Goal: Transaction & Acquisition: Purchase product/service

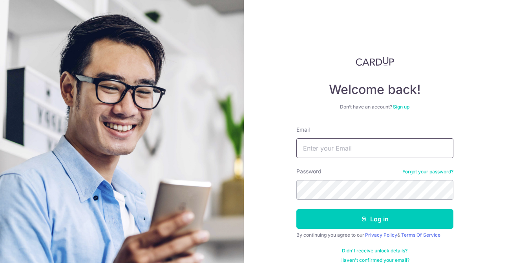
click at [329, 144] on input "Email" at bounding box center [374, 148] width 157 height 20
type input "[EMAIL_ADDRESS][DOMAIN_NAME]"
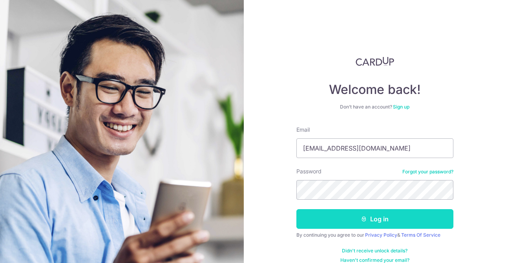
click at [383, 215] on button "Log in" at bounding box center [374, 219] width 157 height 20
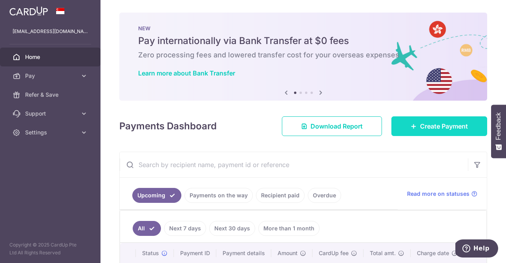
click at [409, 124] on link "Create Payment" at bounding box center [439, 126] width 96 height 20
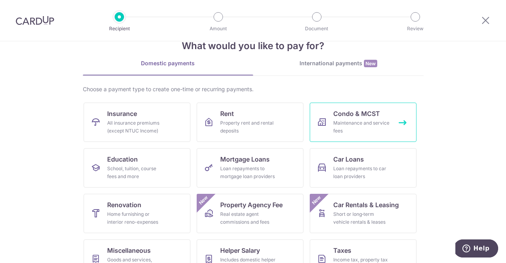
scroll to position [25, 0]
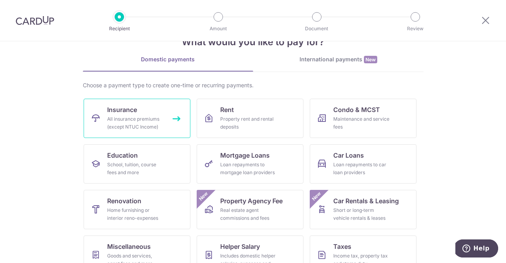
click at [157, 129] on div "All insurance premiums (except NTUC Income)" at bounding box center [135, 123] width 57 height 16
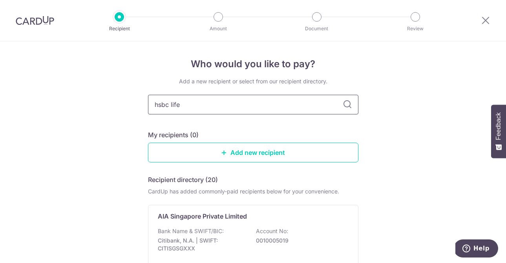
type input "hsbc life"
click at [350, 104] on icon at bounding box center [347, 104] width 9 height 9
click at [366, 124] on div "Who would you like to pay? Add a new recipient or select from our recipient dir…" at bounding box center [253, 193] width 506 height 304
drag, startPoint x: 246, startPoint y: 111, endPoint x: 109, endPoint y: 103, distance: 136.8
click at [109, 103] on div "Who would you like to pay? Add a new recipient or select from our recipient dir…" at bounding box center [253, 193] width 506 height 304
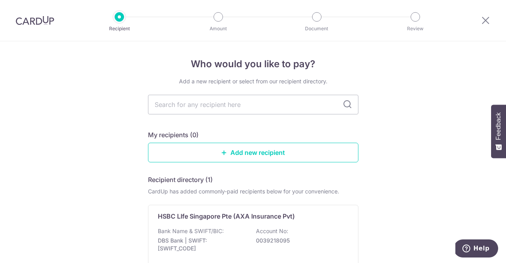
click at [171, 121] on div "Add a new recipient or select from our recipient directory. My recipients (0) A…" at bounding box center [253, 192] width 210 height 231
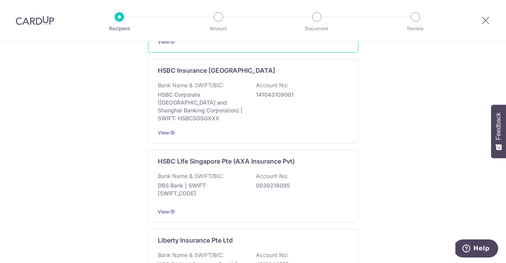
scroll to position [541, 0]
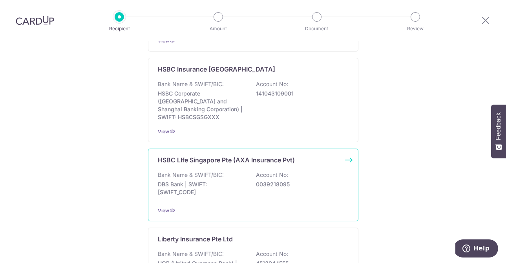
click at [236, 184] on p "DBS Bank | SWIFT: DBSSSGSGXXX" at bounding box center [202, 188] width 88 height 16
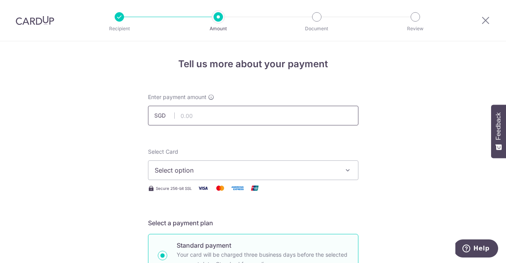
click at [195, 117] on input "text" at bounding box center [253, 116] width 210 height 20
type input "0176057"
drag, startPoint x: 211, startPoint y: 116, endPoint x: 151, endPoint y: 111, distance: 59.8
click at [151, 111] on input "0176057" at bounding box center [253, 116] width 210 height 20
type input "12,104.40"
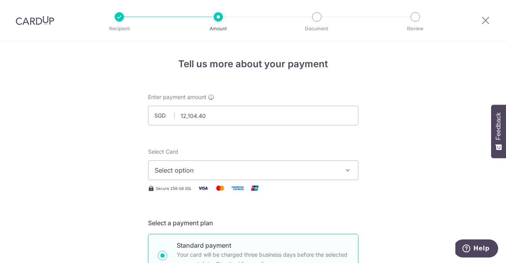
click at [212, 177] on button "Select option" at bounding box center [253, 170] width 210 height 20
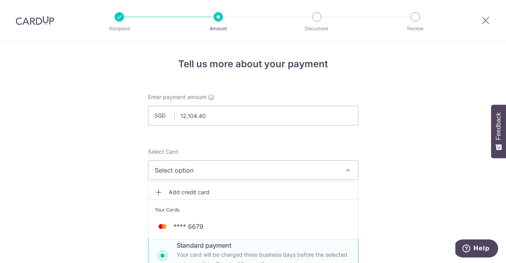
click at [199, 193] on span "Add credit card" at bounding box center [260, 192] width 183 height 8
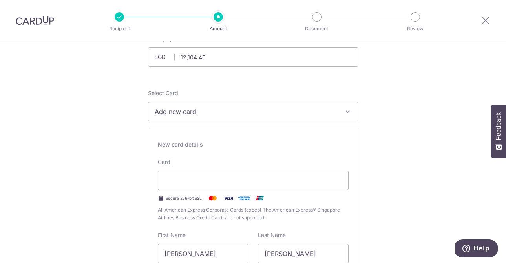
scroll to position [60, 0]
click at [244, 148] on div "New card details Card Secure 256-bit SSL All American Express Corporate Cards (…" at bounding box center [253, 238] width 210 height 225
click at [193, 108] on span "Add new card" at bounding box center [246, 110] width 183 height 9
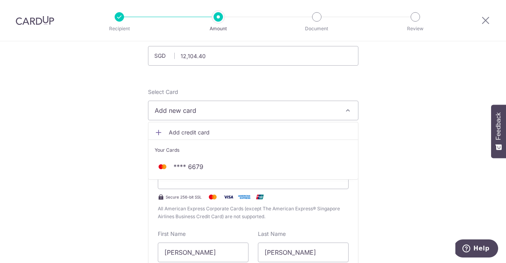
click at [336, 203] on div "Card Secure 256-bit SSL All American Express Corporate Cards (except The Americ…" at bounding box center [253, 189] width 191 height 64
click at [256, 209] on span "All American Express Corporate Cards (except The American Express® Singapore Ai…" at bounding box center [253, 212] width 191 height 16
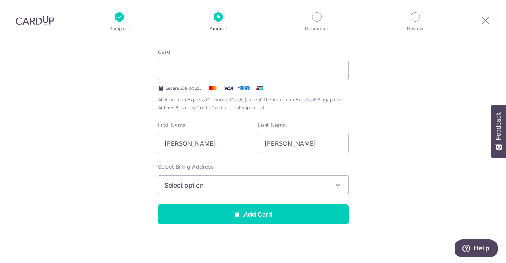
scroll to position [166, 0]
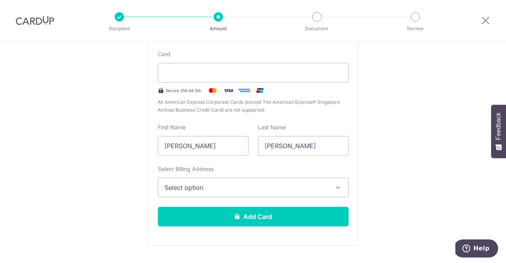
click at [244, 191] on span "Select option" at bounding box center [245, 186] width 163 height 9
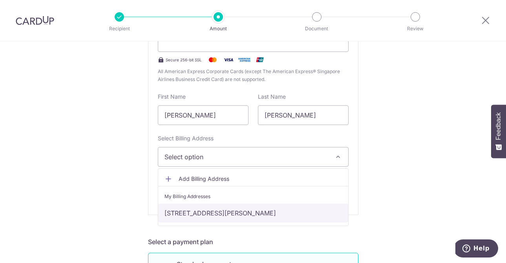
scroll to position [198, 0]
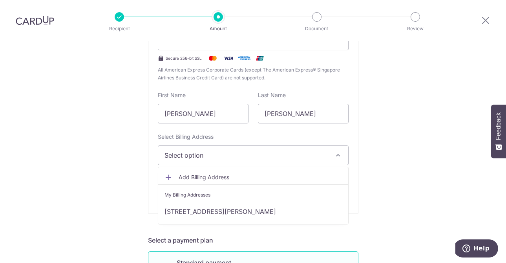
click at [226, 178] on span "Add Billing Address" at bounding box center [260, 177] width 163 height 8
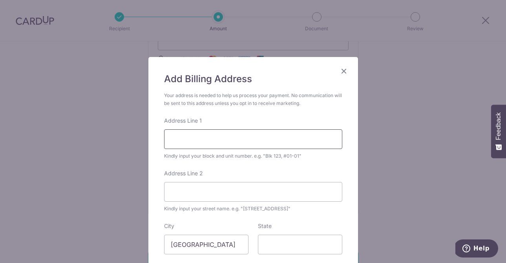
click at [238, 144] on input "Address Line 1" at bounding box center [253, 139] width 178 height 20
type input "20 Lincoln Road #03-05, Novena"
type input "Novena"
type input "Select a State/Province*"
type input "308353"
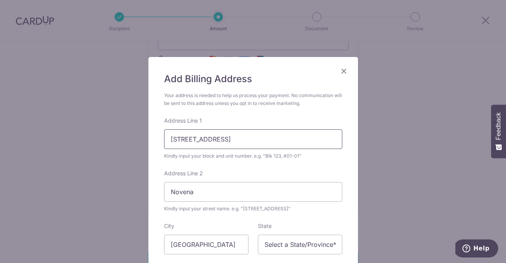
scroll to position [135, 0]
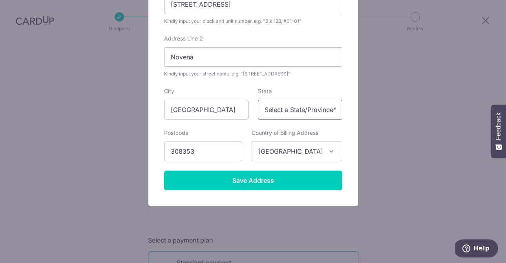
click at [282, 117] on input "Select a State/Province*" at bounding box center [300, 110] width 84 height 20
type input "No State"
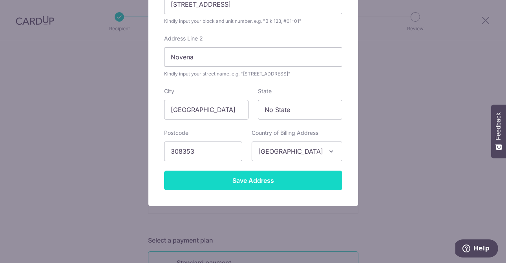
click at [286, 182] on input "Save Address" at bounding box center [253, 180] width 178 height 20
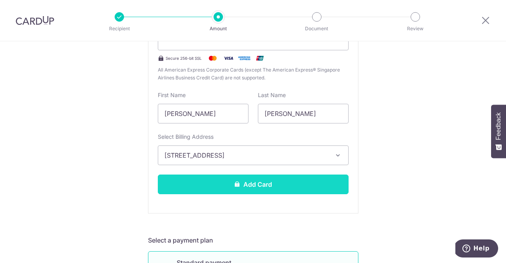
click at [283, 181] on button "Add Card" at bounding box center [253, 184] width 191 height 20
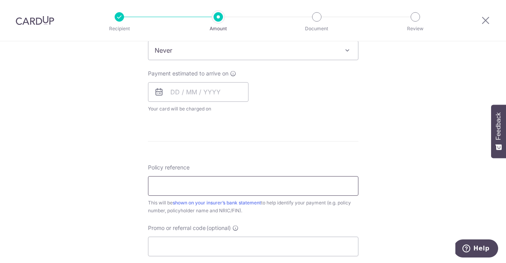
scroll to position [331, 0]
click at [274, 185] on input "Policy reference" at bounding box center [253, 188] width 210 height 20
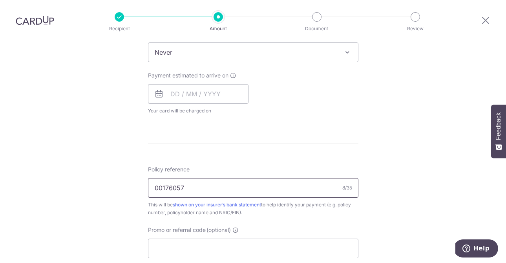
type input "00176057"
click at [393, 208] on div "Tell us more about your payment Enter payment amount SGD 12,104.40 12104.40 Car…" at bounding box center [253, 65] width 506 height 710
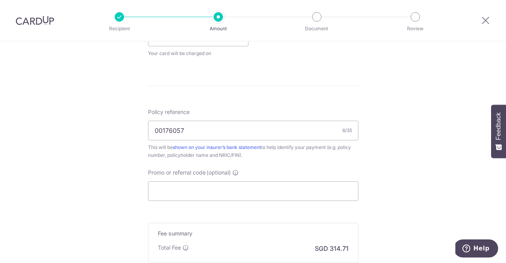
scroll to position [388, 0]
click at [305, 196] on input "Promo or referral code (optional)" at bounding box center [253, 191] width 210 height 20
paste input "OCBC90N15"
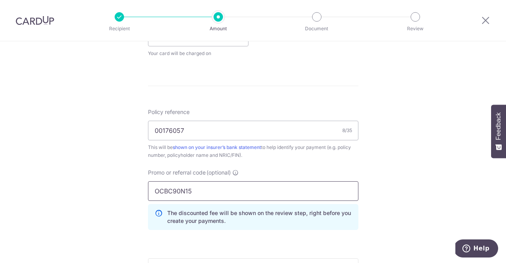
type input "OCBC90N15"
click at [417, 109] on div "Tell us more about your payment Enter payment amount SGD 12,104.40 12104.40 Car…" at bounding box center [253, 25] width 506 height 745
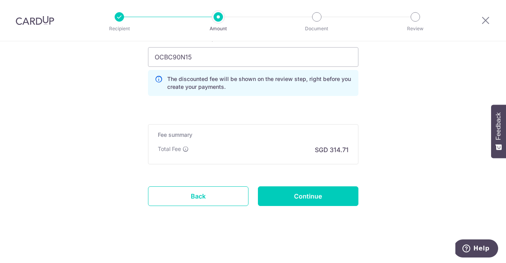
scroll to position [524, 0]
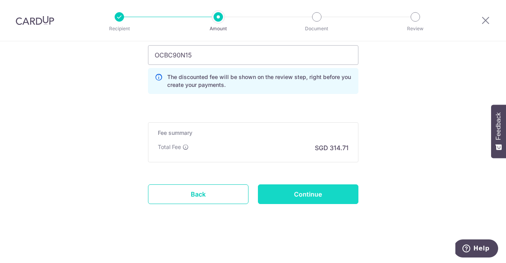
click at [312, 193] on input "Continue" at bounding box center [308, 194] width 100 height 20
type input "Create Schedule"
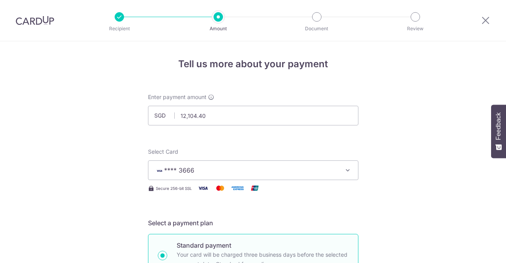
scroll to position [396, 0]
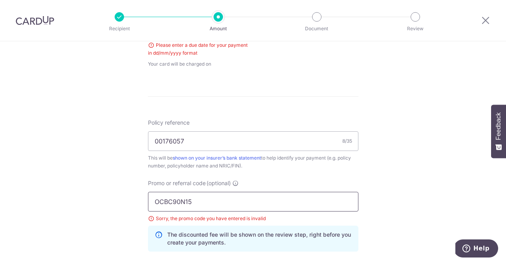
click at [195, 206] on input "OCBC90N15" at bounding box center [253, 201] width 210 height 20
click at [107, 183] on div "Tell us more about your payment Enter payment amount SGD 12,104.40 12104.40 Sel…" at bounding box center [253, 32] width 506 height 775
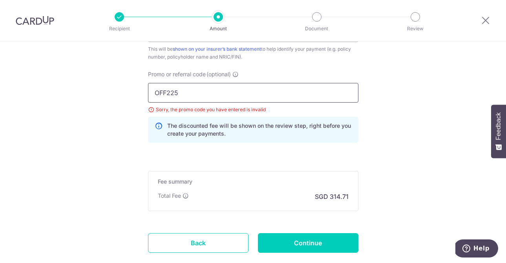
scroll to position [554, 0]
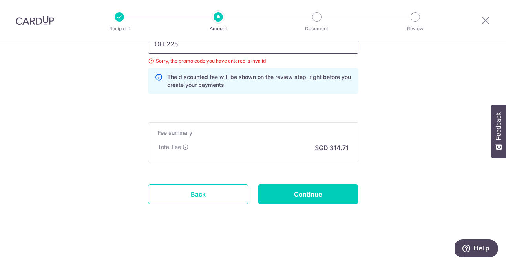
click at [177, 42] on input "OFF225" at bounding box center [253, 44] width 210 height 20
paste input "CBC90N15"
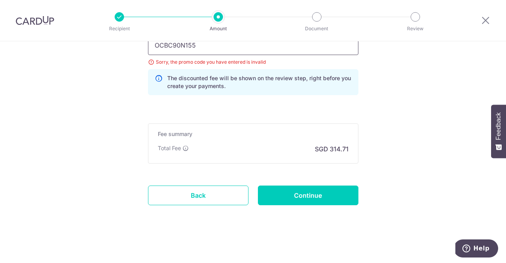
click at [265, 45] on input "OCBC90N155" at bounding box center [253, 45] width 210 height 20
paste input "V"
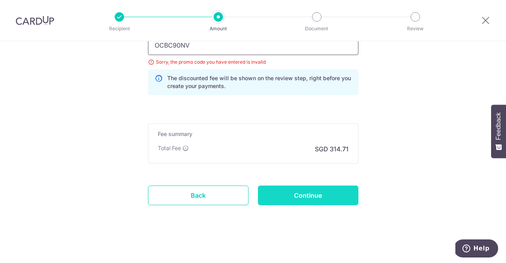
type input "OCBC90NV"
click at [300, 198] on input "Continue" at bounding box center [308, 195] width 100 height 20
type input "Create Schedule"
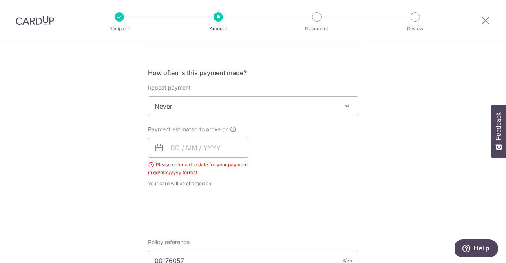
scroll to position [272, 0]
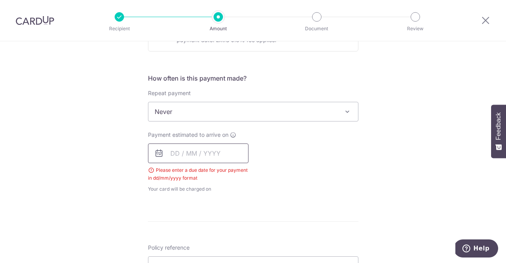
click at [224, 158] on input "text" at bounding box center [198, 153] width 100 height 20
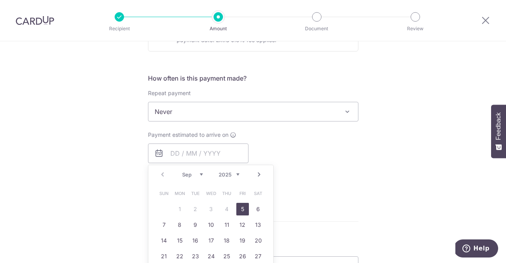
click at [264, 155] on div "Payment estimated to arrive on Prev Next Sep Oct Nov [DATE] 2026 2027 2028 2029…" at bounding box center [253, 162] width 220 height 62
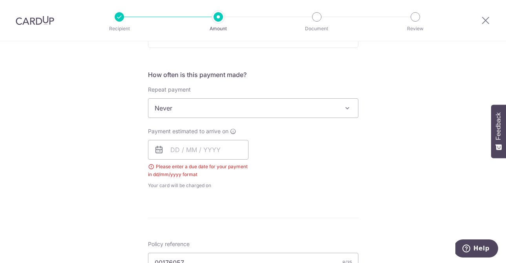
scroll to position [273, 0]
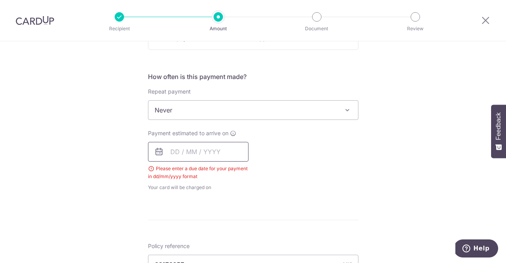
click at [211, 152] on input "text" at bounding box center [198, 152] width 100 height 20
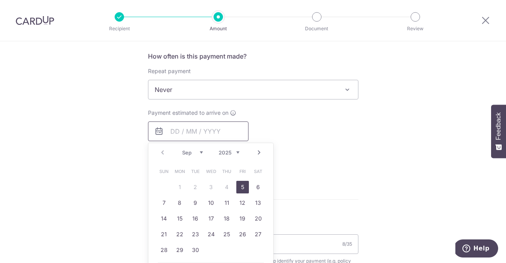
scroll to position [293, 0]
click at [245, 191] on link "5" at bounding box center [242, 187] width 13 height 13
type input "[DATE]"
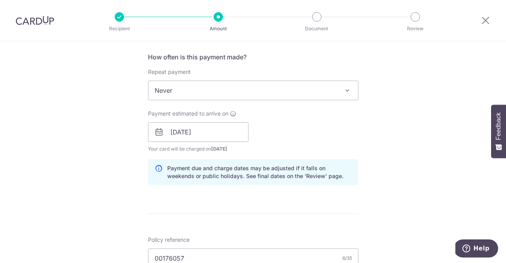
click at [357, 184] on div "How often is this payment made? Repeat payment Never Every week Every month Eve…" at bounding box center [253, 121] width 210 height 139
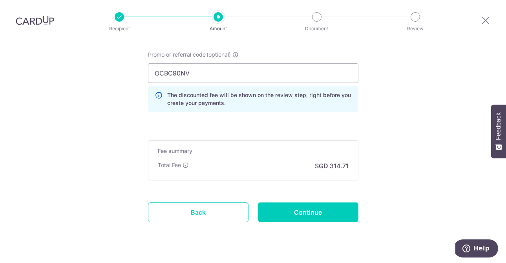
scroll to position [535, 0]
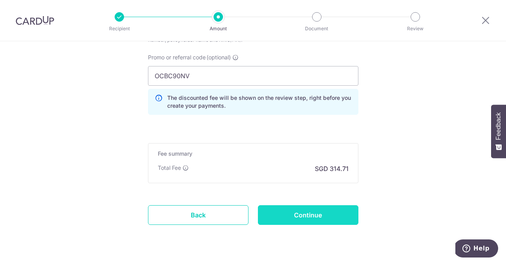
click at [311, 212] on input "Continue" at bounding box center [308, 215] width 100 height 20
type input "Create Schedule"
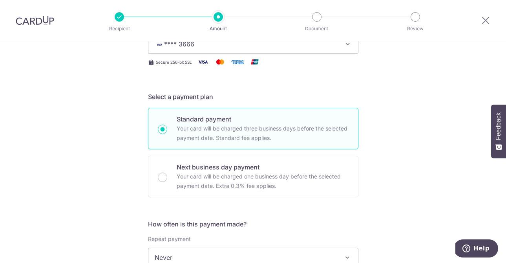
scroll to position [106, 0]
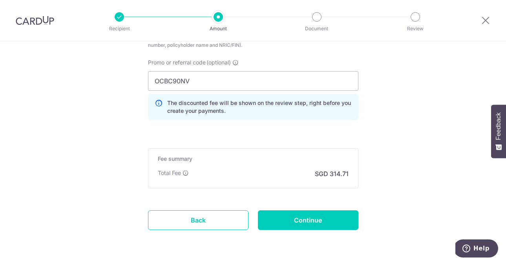
scroll to position [556, 0]
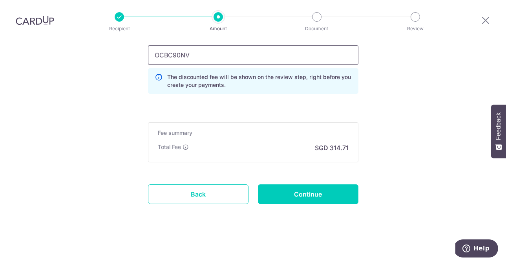
click at [191, 55] on input "OCBC90NV" at bounding box center [253, 55] width 210 height 20
paste input "155"
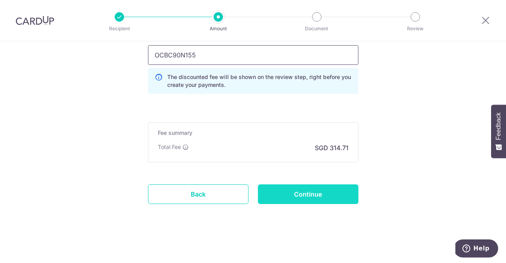
type input "OCBC90N155"
click at [307, 195] on input "Continue" at bounding box center [308, 194] width 100 height 20
type input "Update Schedule"
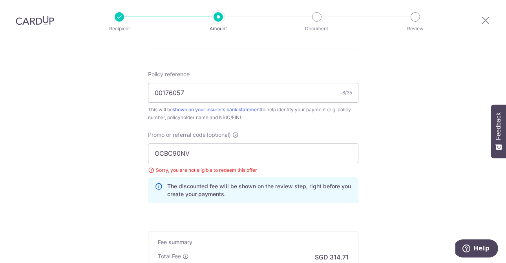
scroll to position [450, 0]
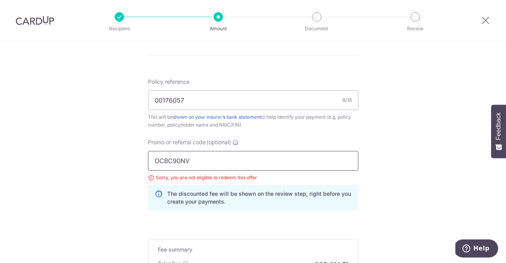
click at [196, 160] on input "OCBC90NV" at bounding box center [253, 161] width 210 height 20
click at [196, 161] on input "OCBC90NV" at bounding box center [253, 161] width 210 height 20
paste input "MILELION"
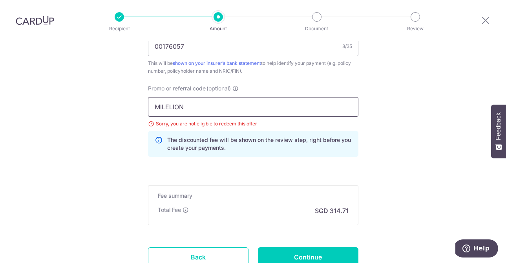
type input "MILELION"
click at [196, 161] on div "Promo or referral code (optional) MILELION Sorry, you are not eligible to redee…" at bounding box center [253, 123] width 220 height 78
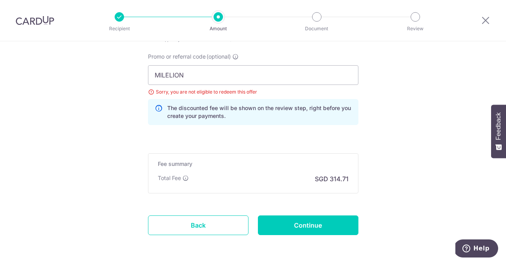
scroll to position [535, 0]
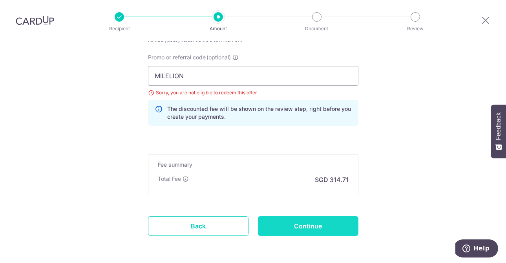
click at [308, 227] on input "Continue" at bounding box center [308, 226] width 100 height 20
type input "Update Schedule"
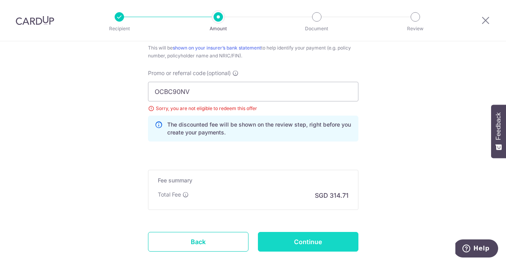
scroll to position [519, 0]
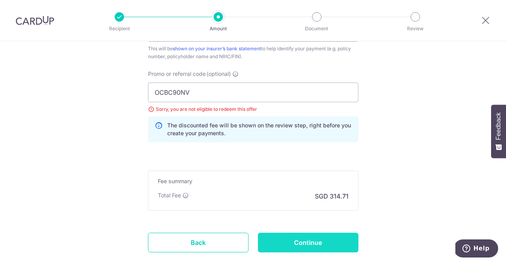
click at [309, 239] on input "Continue" at bounding box center [308, 242] width 100 height 20
type input "Update Schedule"
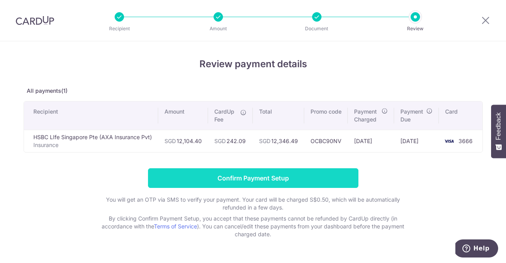
click at [300, 180] on input "Confirm Payment Setup" at bounding box center [253, 178] width 210 height 20
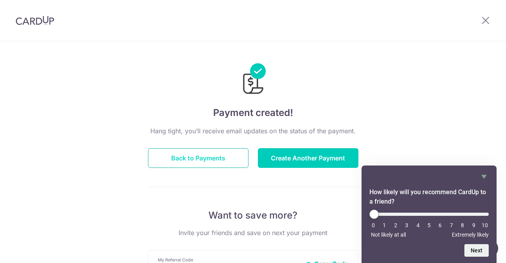
click at [232, 155] on button "Back to Payments" at bounding box center [198, 158] width 100 height 20
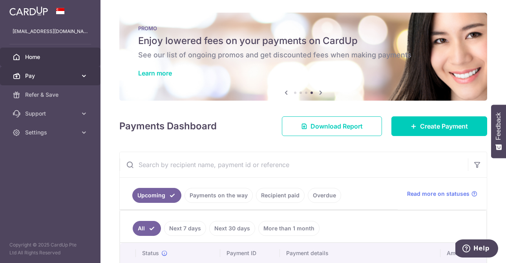
click at [88, 75] on icon at bounding box center [84, 76] width 8 height 8
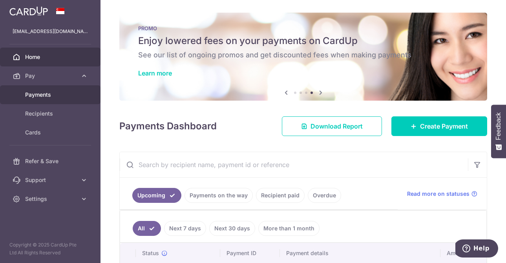
click at [58, 93] on span "Payments" at bounding box center [51, 95] width 52 height 8
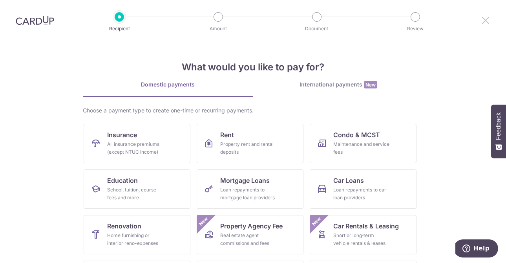
click at [487, 17] on icon at bounding box center [485, 20] width 9 height 10
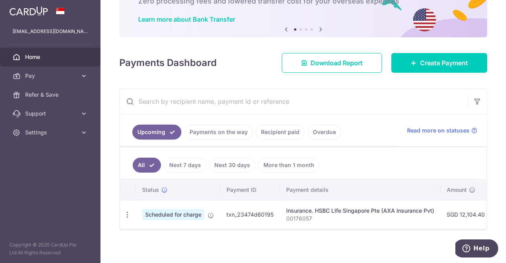
scroll to position [58, 0]
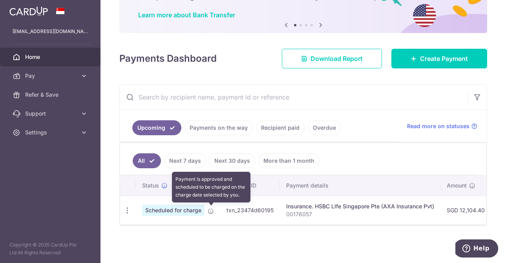
click at [212, 212] on icon at bounding box center [211, 211] width 6 height 6
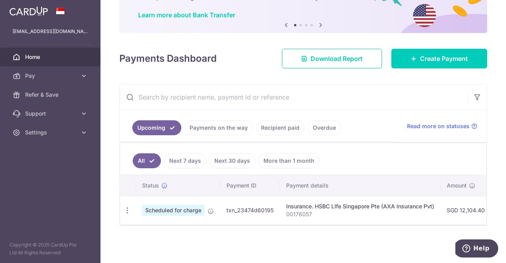
click at [263, 217] on td "txn_23474d60195" at bounding box center [250, 209] width 60 height 29
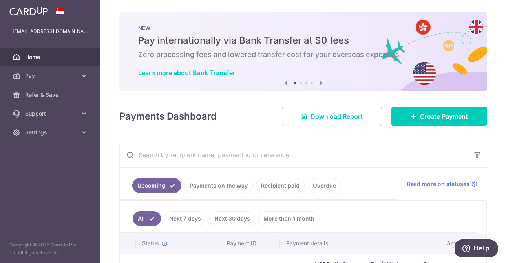
scroll to position [0, 0]
